Goal: Task Accomplishment & Management: Manage account settings

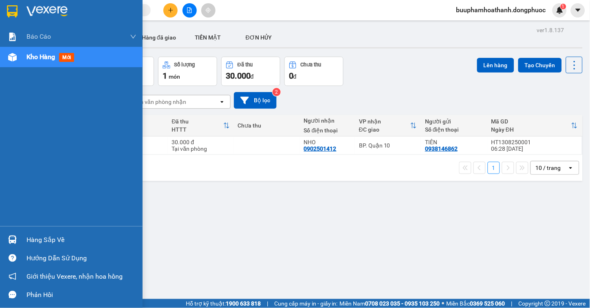
click at [58, 238] on div "Hàng sắp về" at bounding box center [81, 240] width 110 height 12
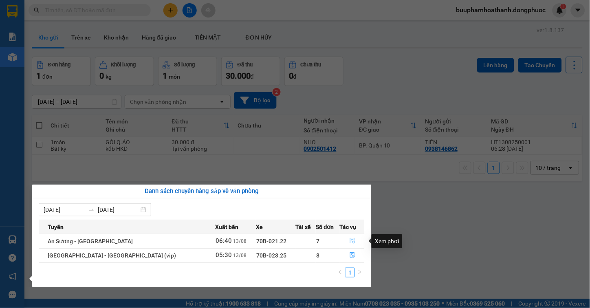
click at [349, 241] on icon "file-done" at bounding box center [352, 241] width 6 height 6
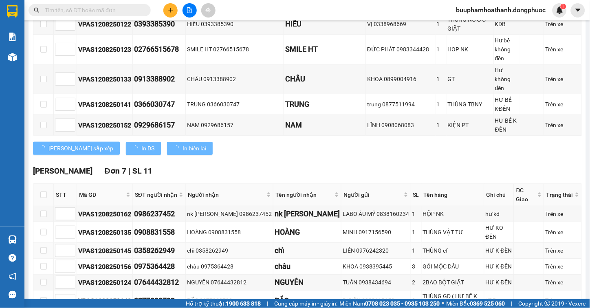
type input "[DATE]"
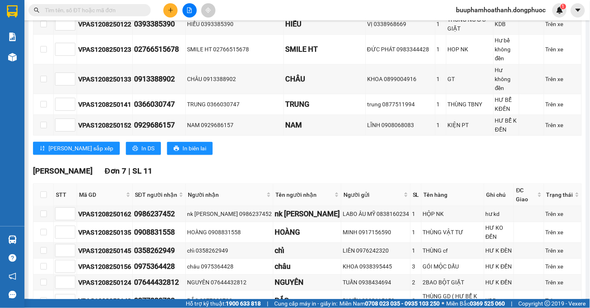
scroll to position [543, 0]
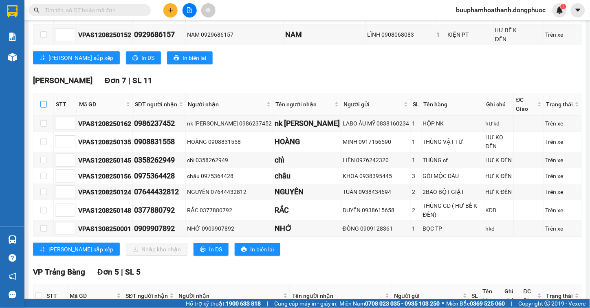
click at [44, 101] on input "checkbox" at bounding box center [43, 104] width 7 height 7
checkbox input "true"
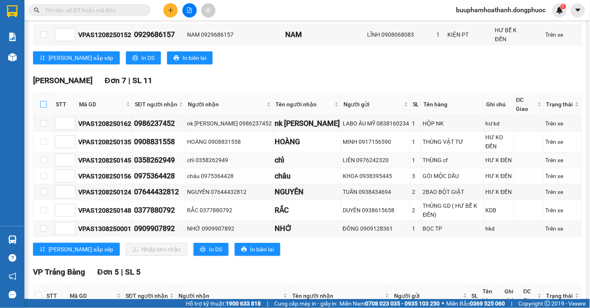
checkbox input "true"
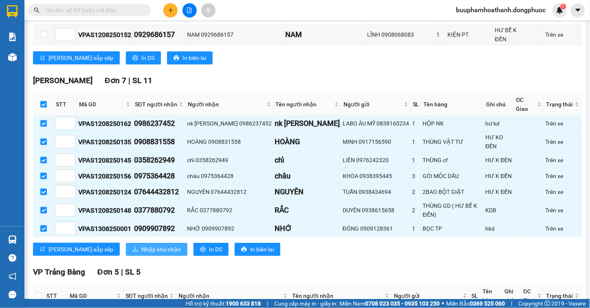
click at [141, 245] on span "Nhập kho nhận" at bounding box center [160, 249] width 39 height 9
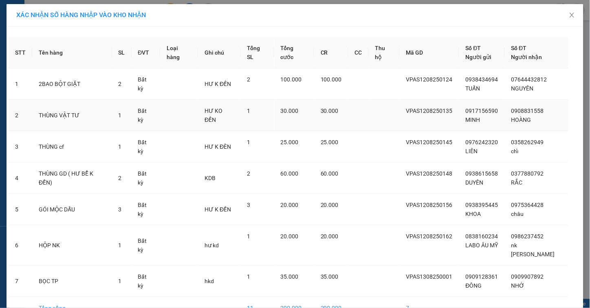
scroll to position [39, 0]
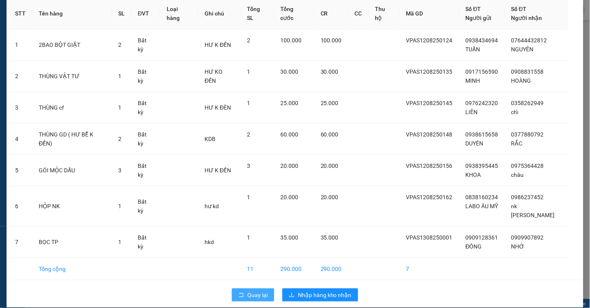
click at [250, 290] on span "Quay lại" at bounding box center [257, 294] width 20 height 9
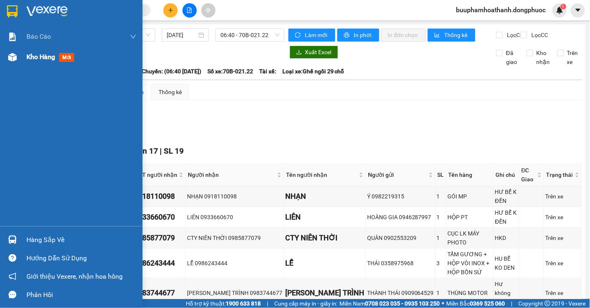
click at [37, 55] on span "Kho hàng" at bounding box center [40, 57] width 29 height 8
